Goal: Information Seeking & Learning: Stay updated

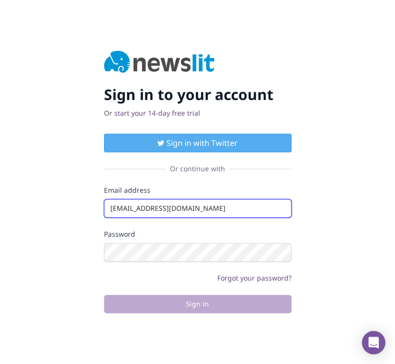
type input "info@startingupgood.info"
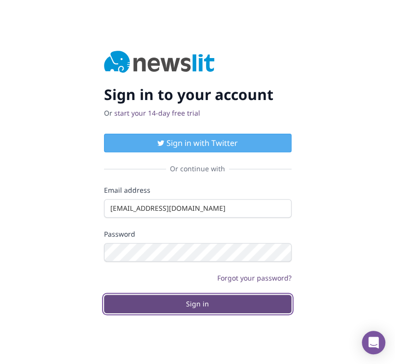
click at [197, 304] on button "Sign in" at bounding box center [197, 304] width 187 height 19
